Goal: Task Accomplishment & Management: Manage account settings

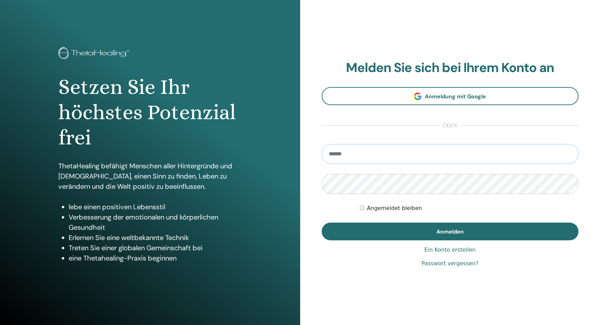
type input "**********"
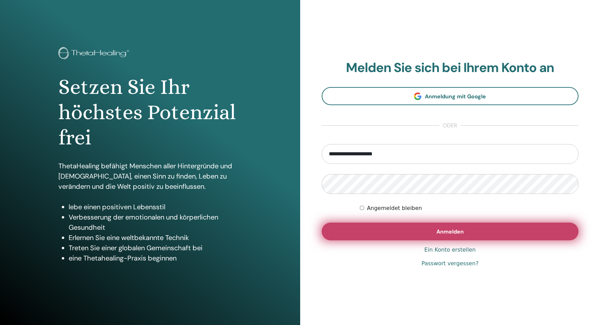
click at [426, 233] on button "Anmelden" at bounding box center [450, 232] width 257 height 18
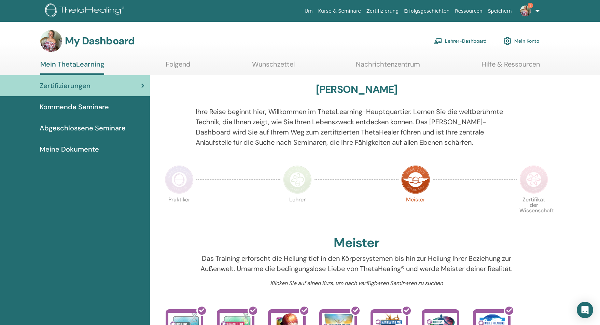
click at [80, 108] on span "Kommende Seminare" at bounding box center [74, 107] width 69 height 10
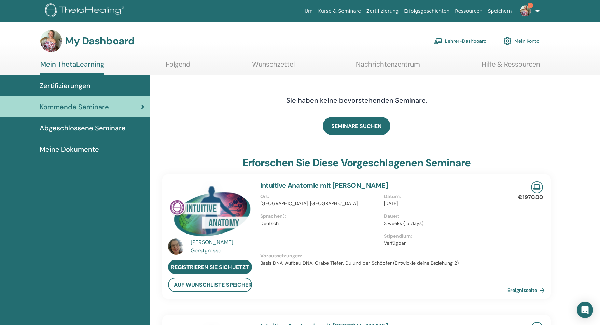
click at [470, 43] on link "Lehrer-Dashboard" at bounding box center [460, 40] width 53 height 15
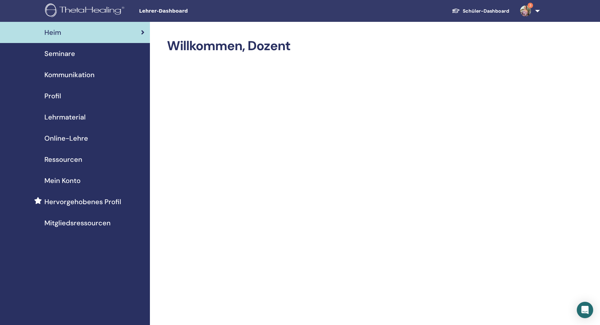
click at [63, 54] on span "Seminare" at bounding box center [59, 53] width 31 height 10
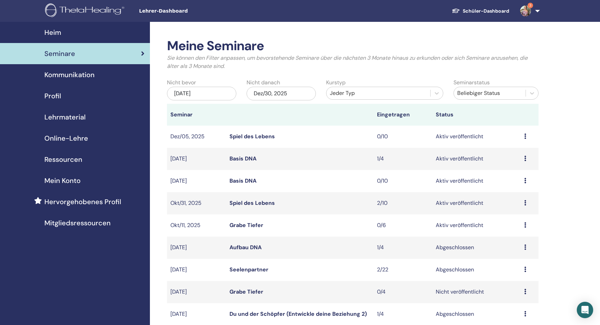
click at [524, 137] on icon at bounding box center [525, 135] width 2 height 5
click at [511, 142] on link "Vorschau" at bounding box center [509, 141] width 24 height 7
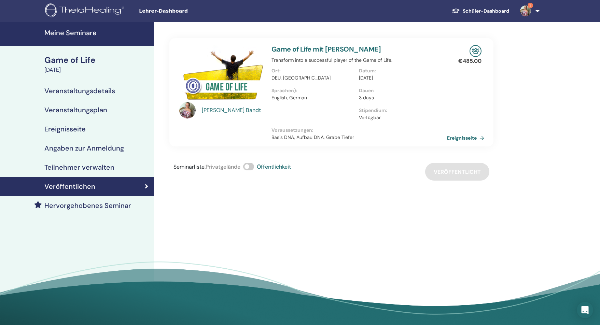
click at [464, 137] on link "Ereignisseite" at bounding box center [467, 138] width 40 height 10
click at [467, 138] on link "Ereignisseite" at bounding box center [467, 138] width 40 height 10
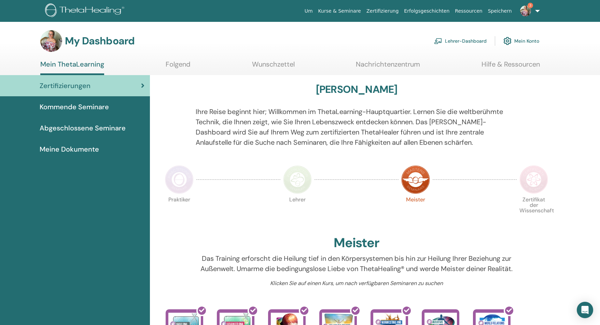
click at [454, 41] on link "Lehrer-Dashboard" at bounding box center [460, 40] width 53 height 15
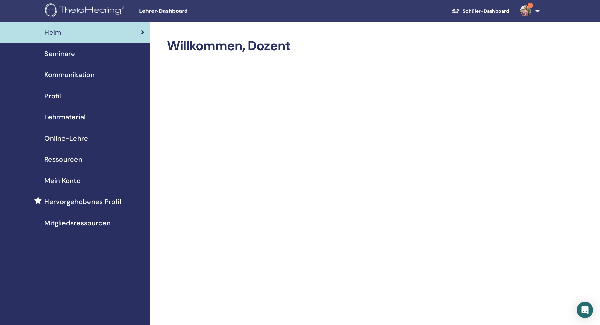
click at [58, 52] on span "Seminare" at bounding box center [59, 53] width 31 height 10
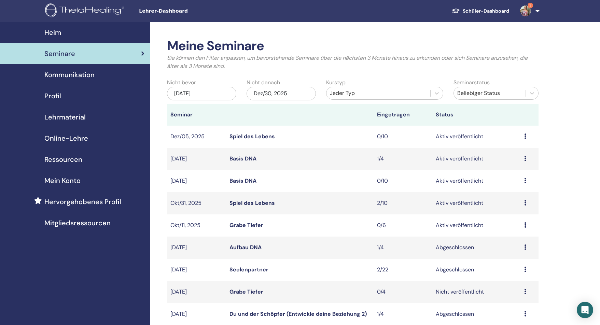
click at [526, 204] on icon at bounding box center [525, 202] width 2 height 5
click at [512, 210] on link "Vorschau" at bounding box center [511, 209] width 24 height 7
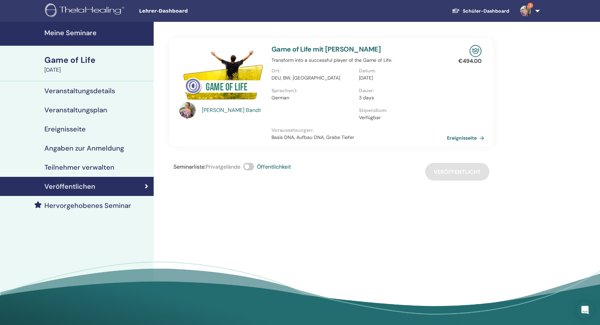
click at [465, 140] on link "Ereignisseite" at bounding box center [467, 138] width 40 height 10
click at [456, 138] on link "Ereignisseite" at bounding box center [467, 138] width 40 height 10
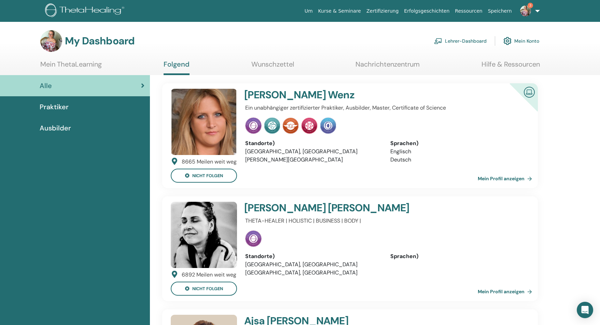
click at [466, 43] on link "Lehrer-Dashboard" at bounding box center [460, 40] width 53 height 15
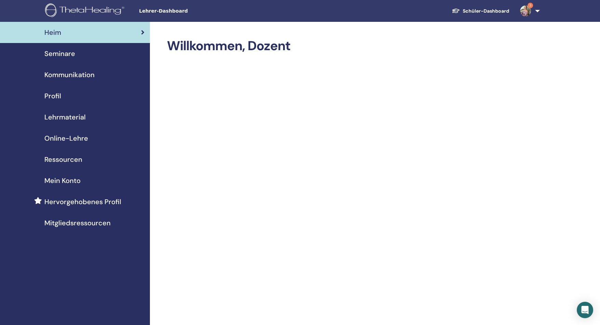
click at [68, 54] on span "Seminare" at bounding box center [59, 53] width 31 height 10
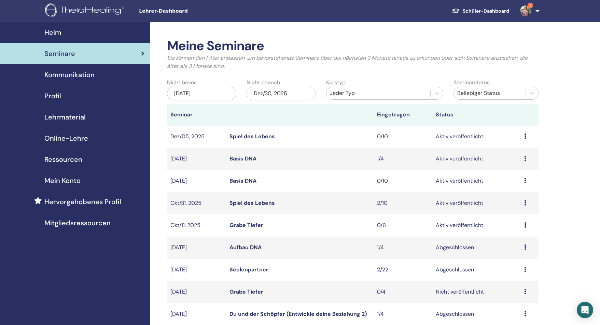
click at [522, 135] on td "Vorschau Bearbeiten Teilnehmer Absagen" at bounding box center [529, 137] width 18 height 22
click at [525, 135] on icon at bounding box center [525, 135] width 2 height 5
click at [514, 141] on link "Vorschau" at bounding box center [510, 140] width 24 height 7
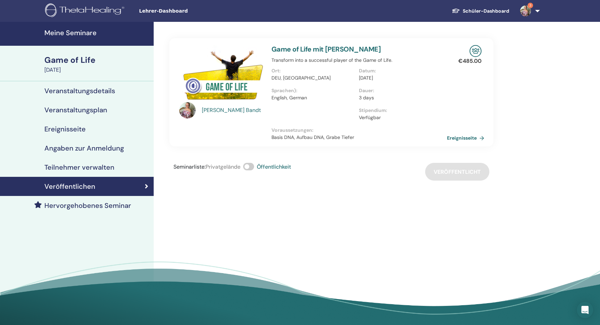
click at [455, 140] on link "Ereignisseite" at bounding box center [467, 138] width 40 height 10
